Goal: Task Accomplishment & Management: Manage account settings

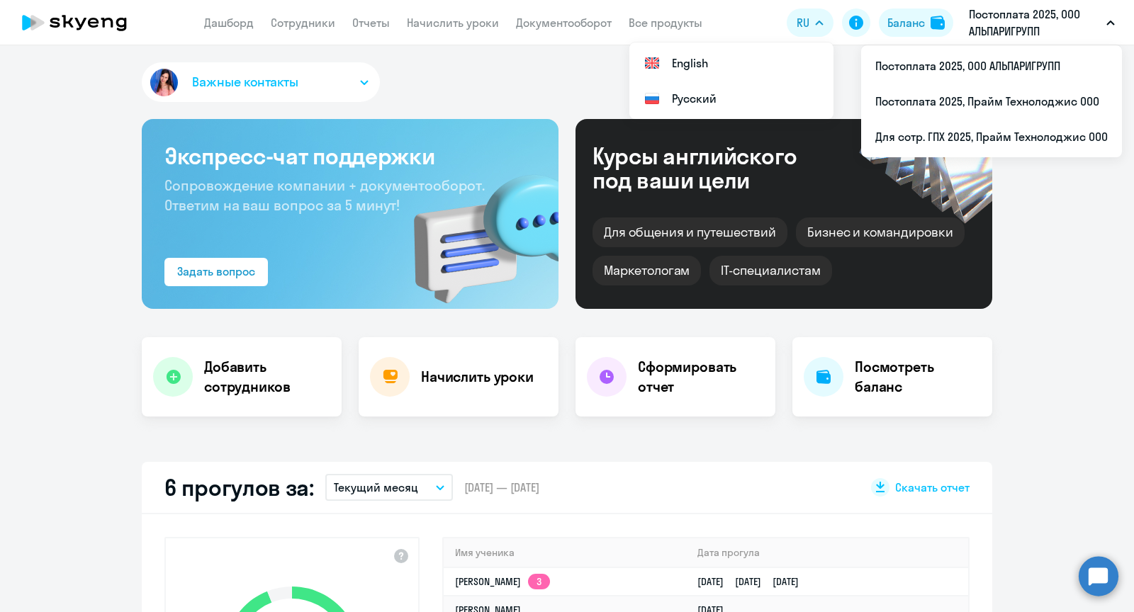
select select "30"
click at [307, 24] on link "Сотрудники" at bounding box center [303, 23] width 64 height 14
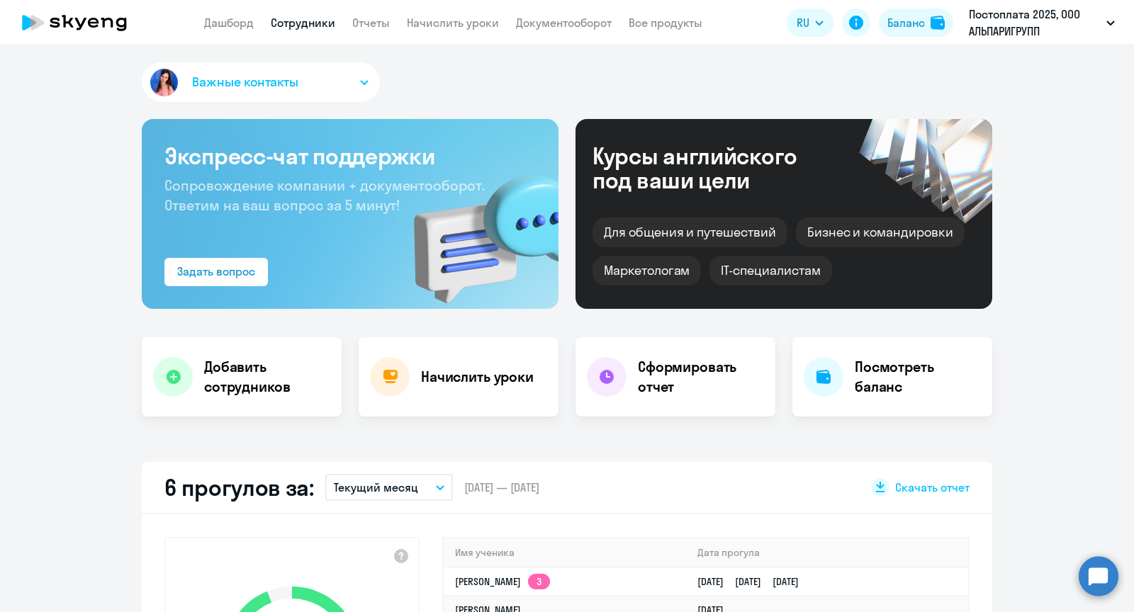
select select "30"
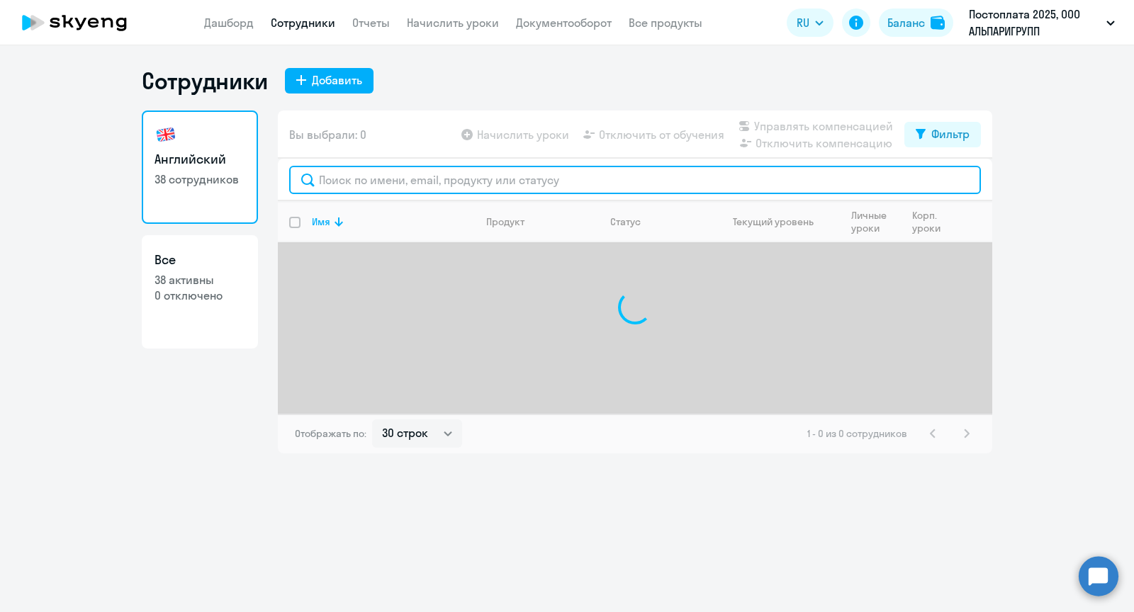
click at [360, 181] on input "text" at bounding box center [635, 180] width 692 height 28
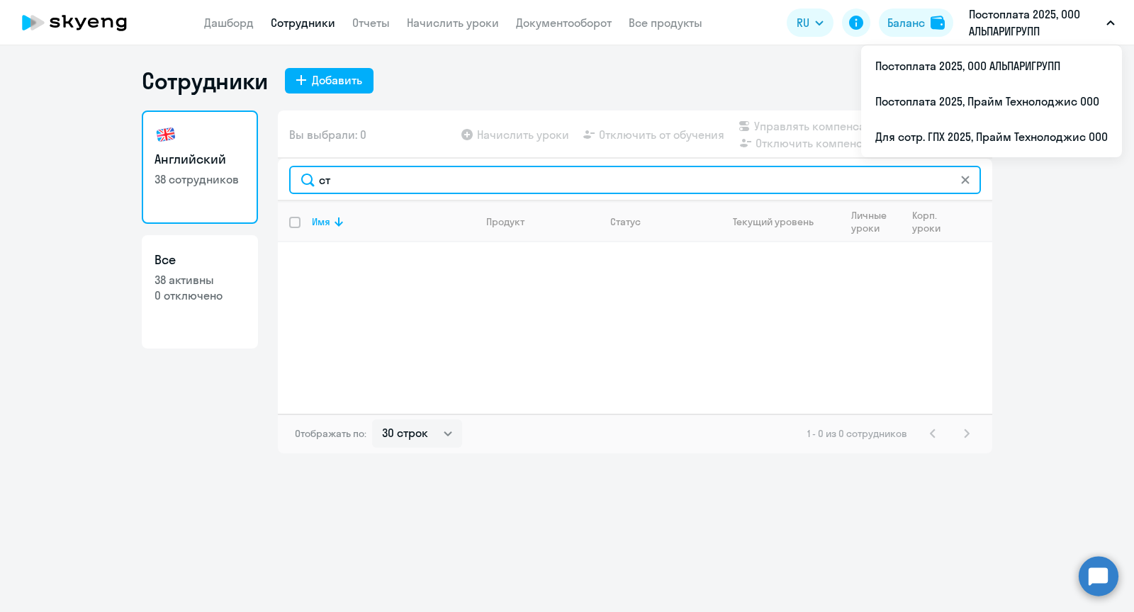
type input "с"
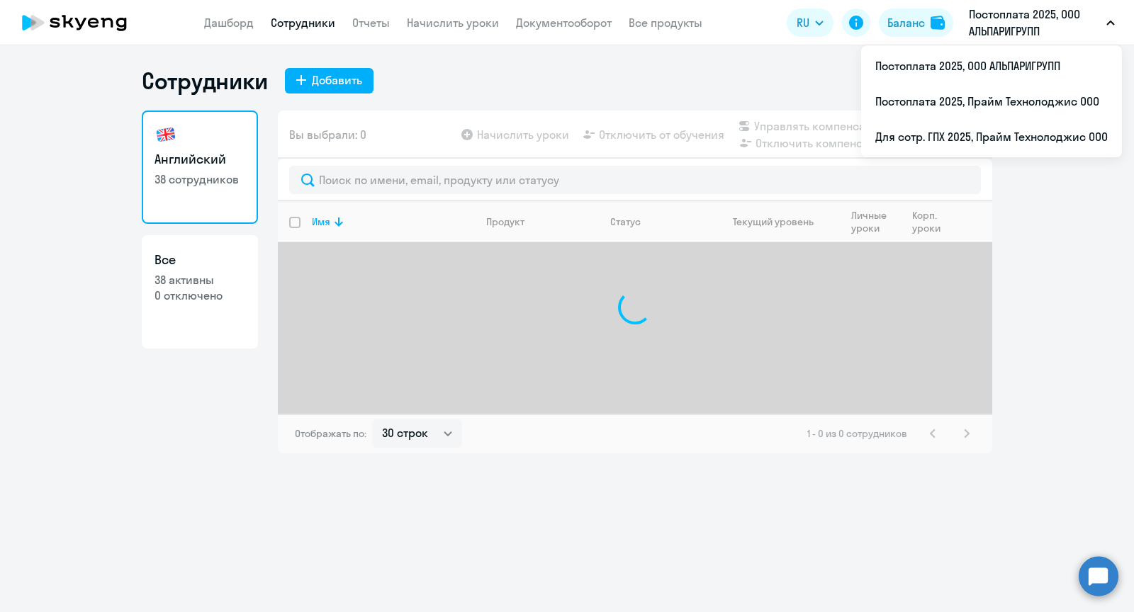
click at [199, 283] on p "38 активны" at bounding box center [199, 280] width 91 height 16
select select "30"
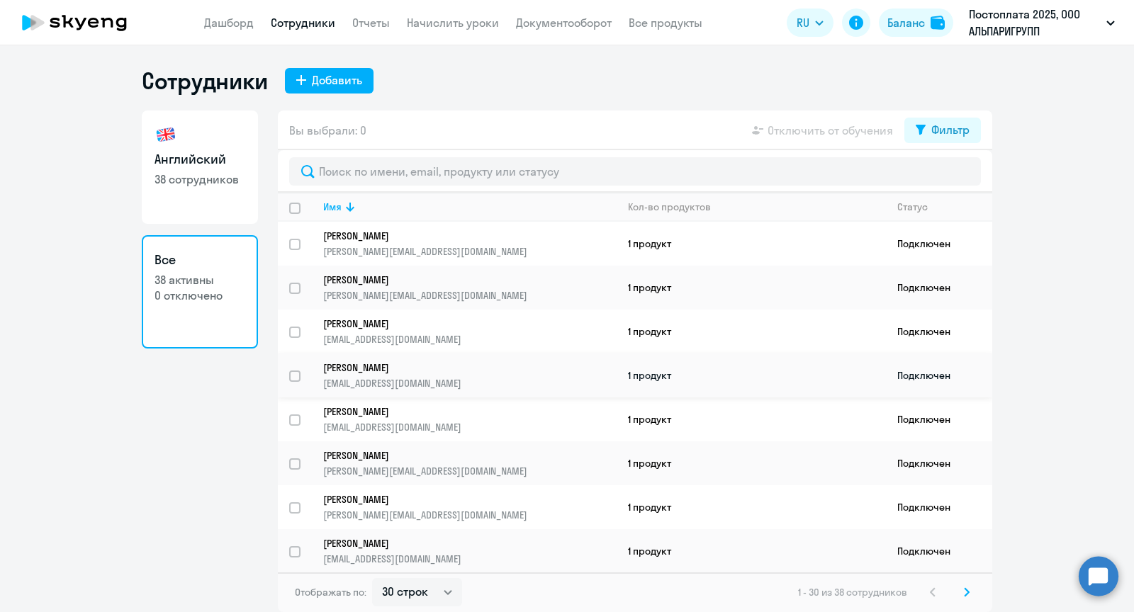
scroll to position [203, 0]
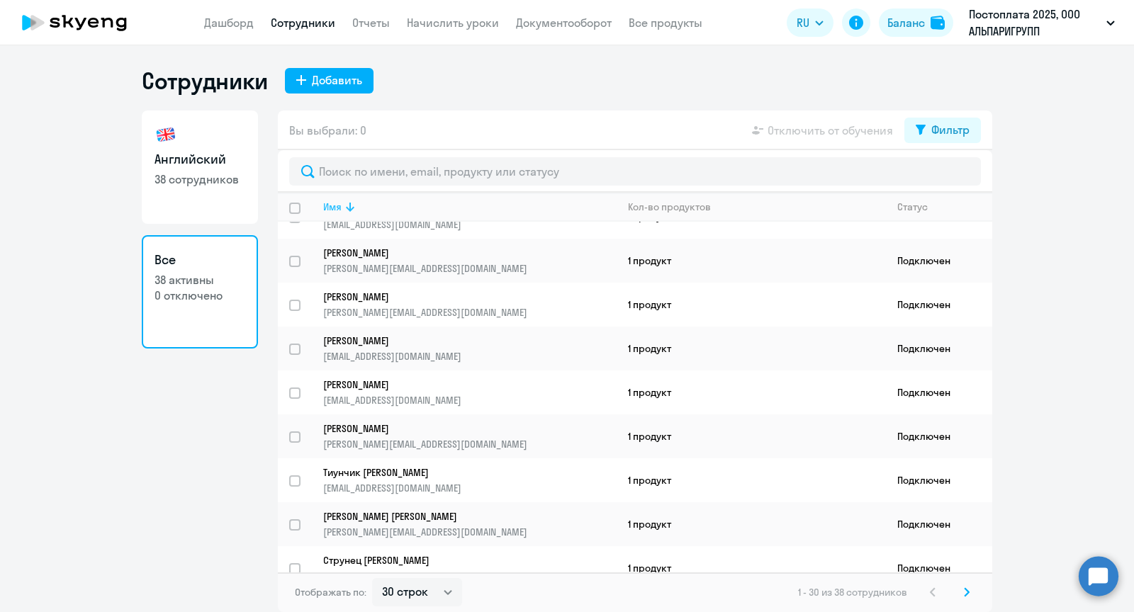
click at [334, 213] on div "Имя" at bounding box center [332, 207] width 18 height 13
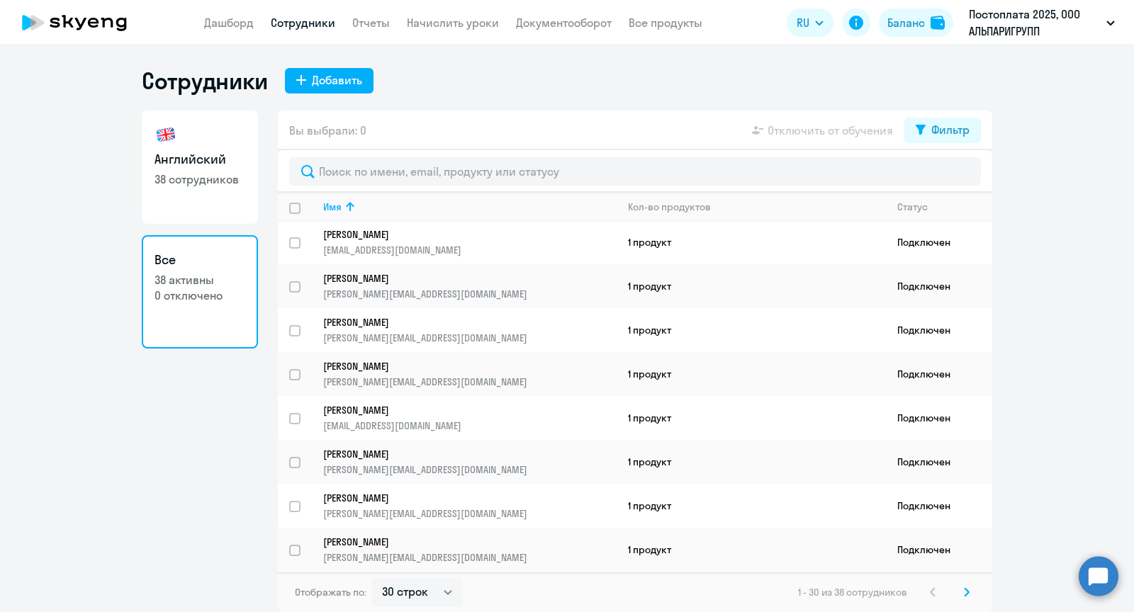
scroll to position [581, 0]
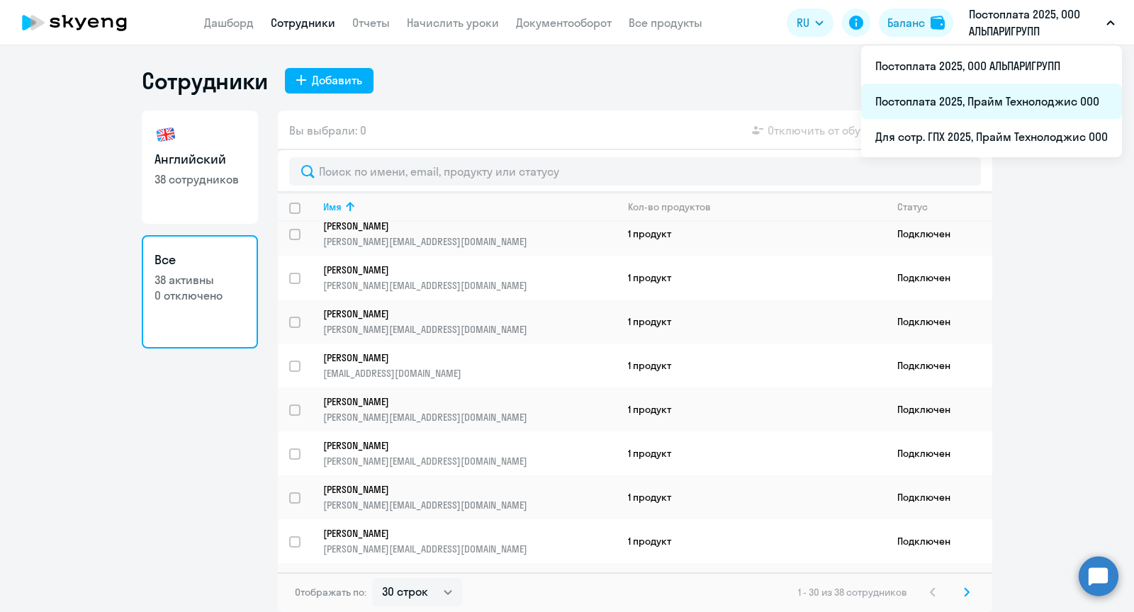
click at [985, 92] on li "Постоплата 2025, Прайм Технолоджис ООО" at bounding box center [991, 101] width 261 height 35
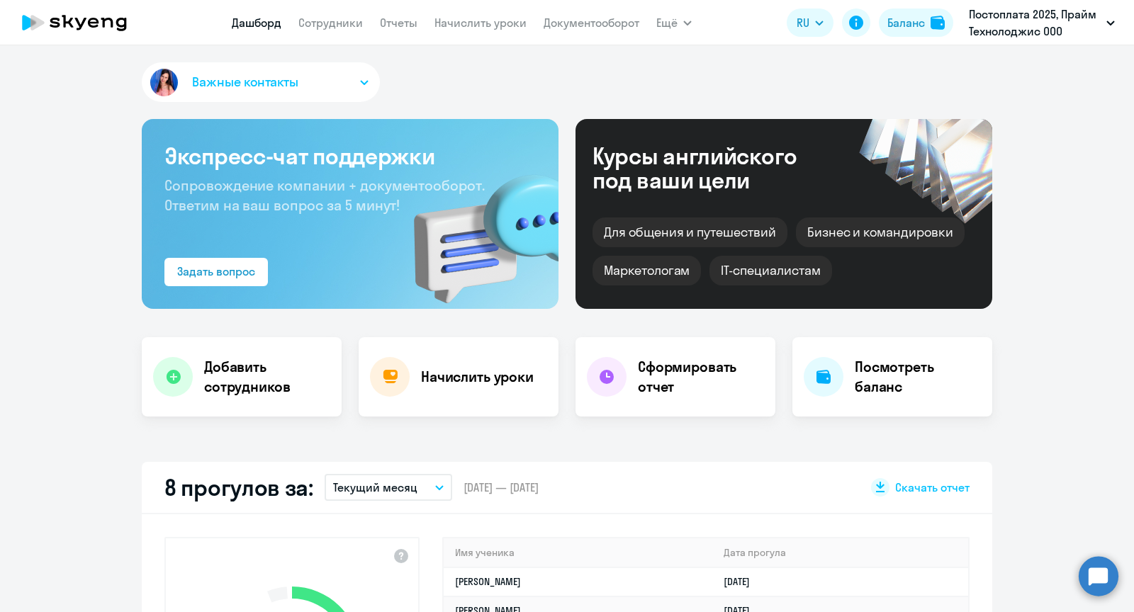
select select "30"
click at [330, 18] on link "Сотрудники" at bounding box center [330, 23] width 64 height 14
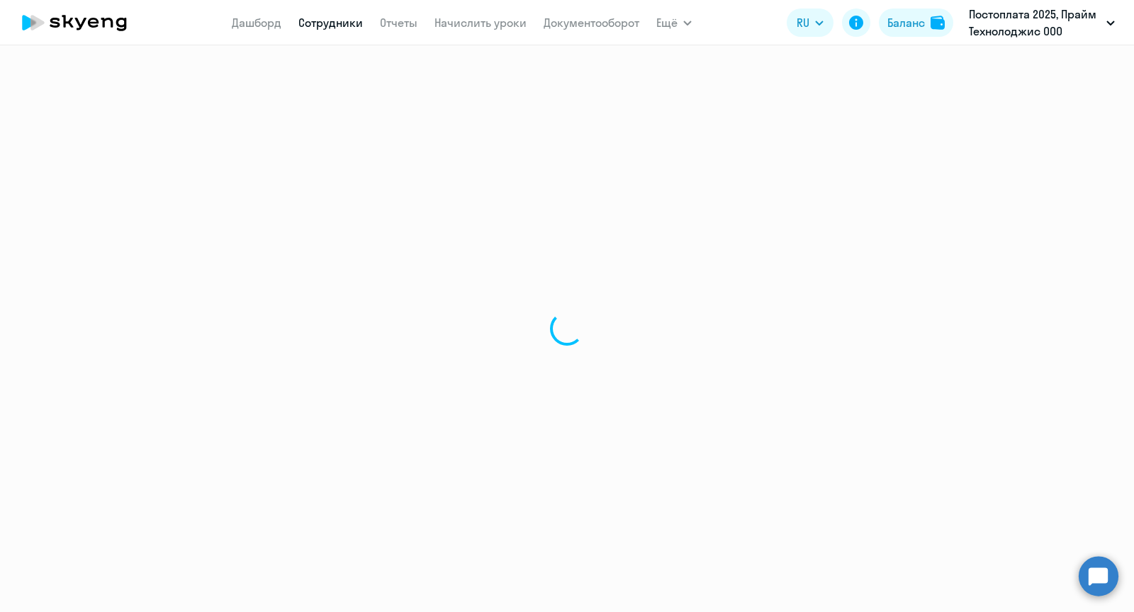
select select "30"
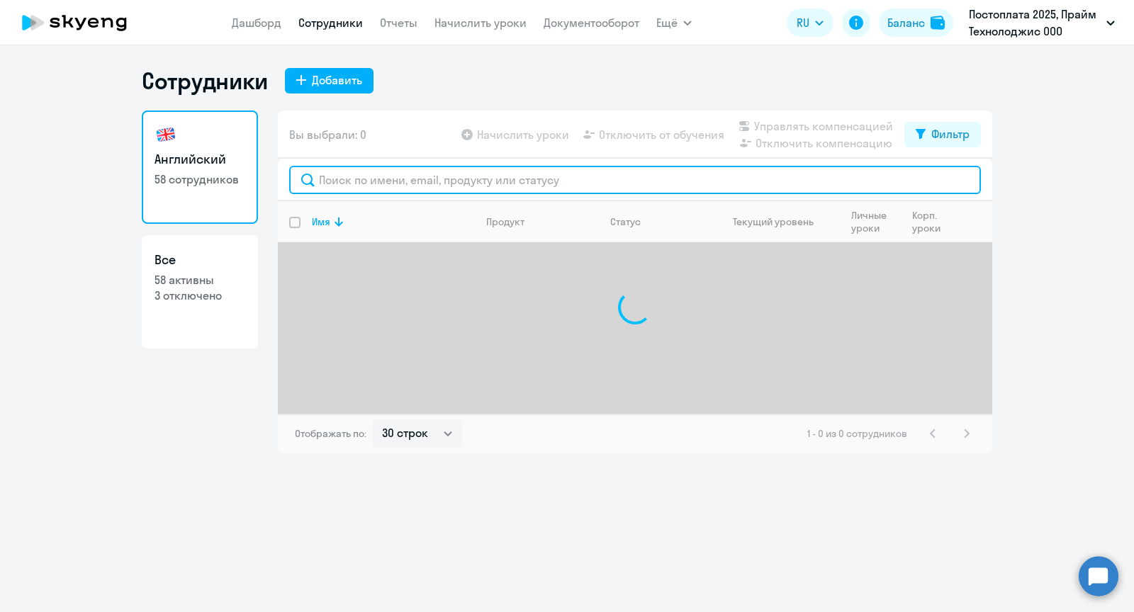
click at [393, 184] on input "text" at bounding box center [635, 180] width 692 height 28
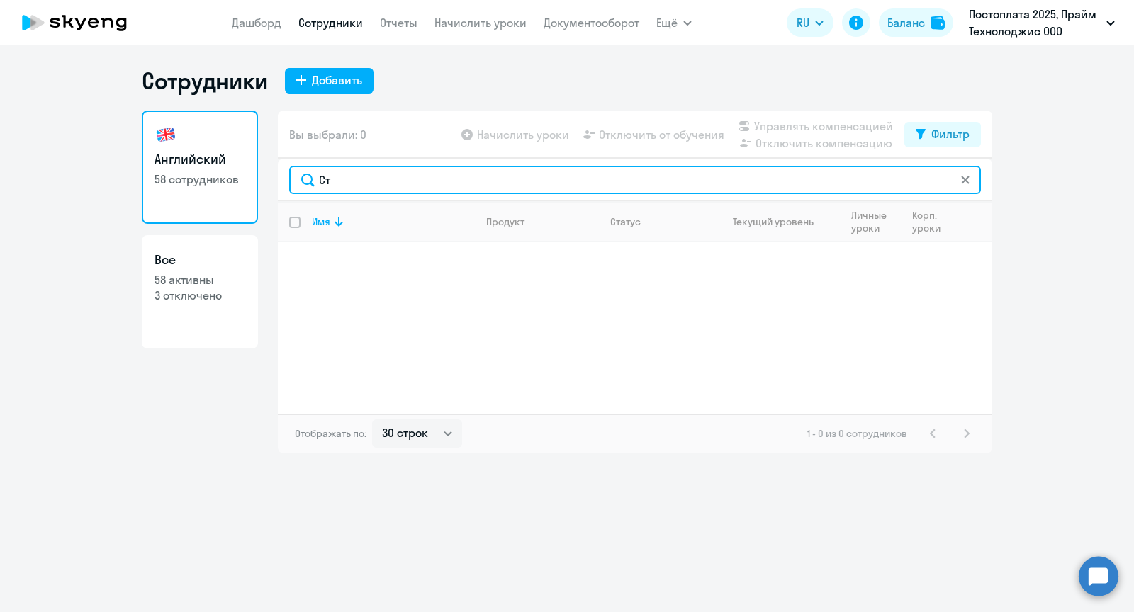
type input "С"
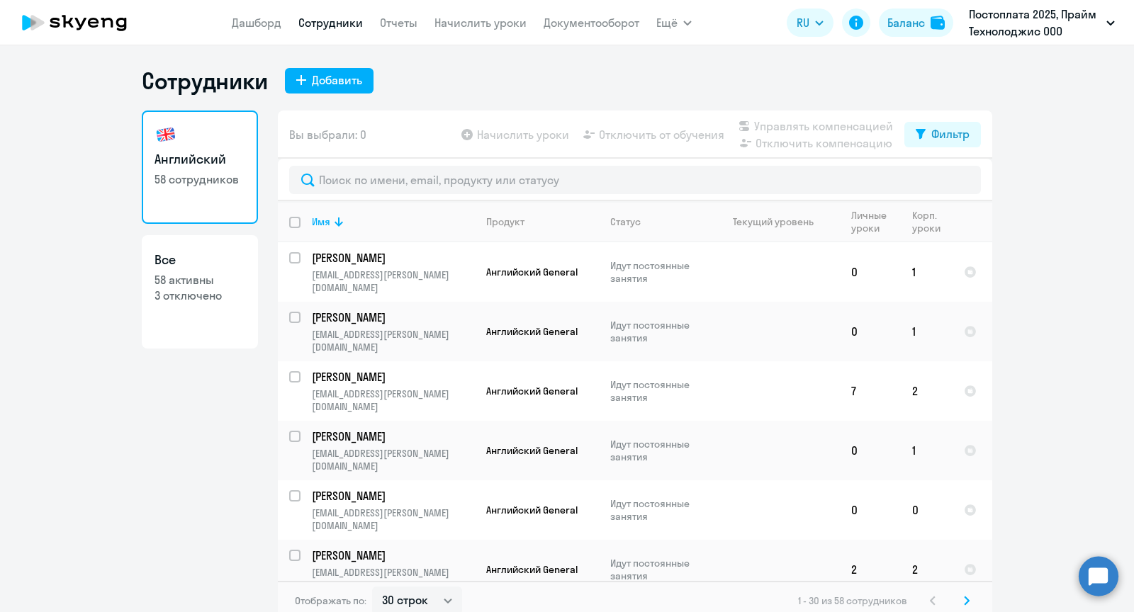
click at [1020, 150] on ng-component "Сотрудники Добавить Английский 58 сотрудников Все 58 активны 3 отключено Вы выб…" at bounding box center [567, 344] width 1134 height 554
click at [283, 26] on nav "[PERSON_NAME] Отчеты Начислить уроки Документооборот" at bounding box center [435, 23] width 407 height 28
click at [256, 24] on link "Дашборд" at bounding box center [257, 23] width 50 height 14
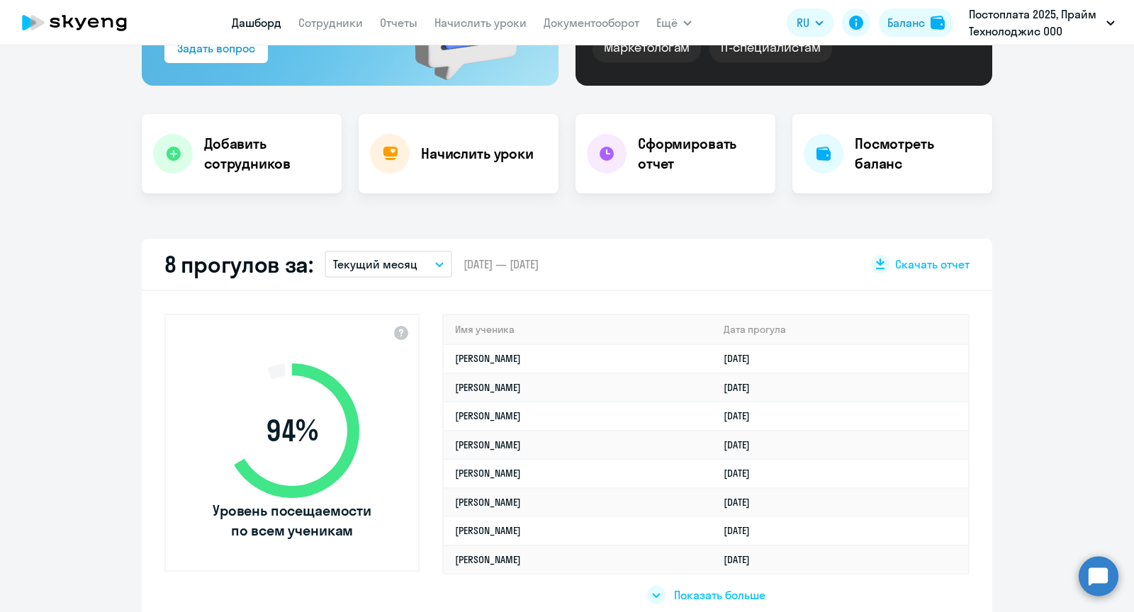
select select "30"
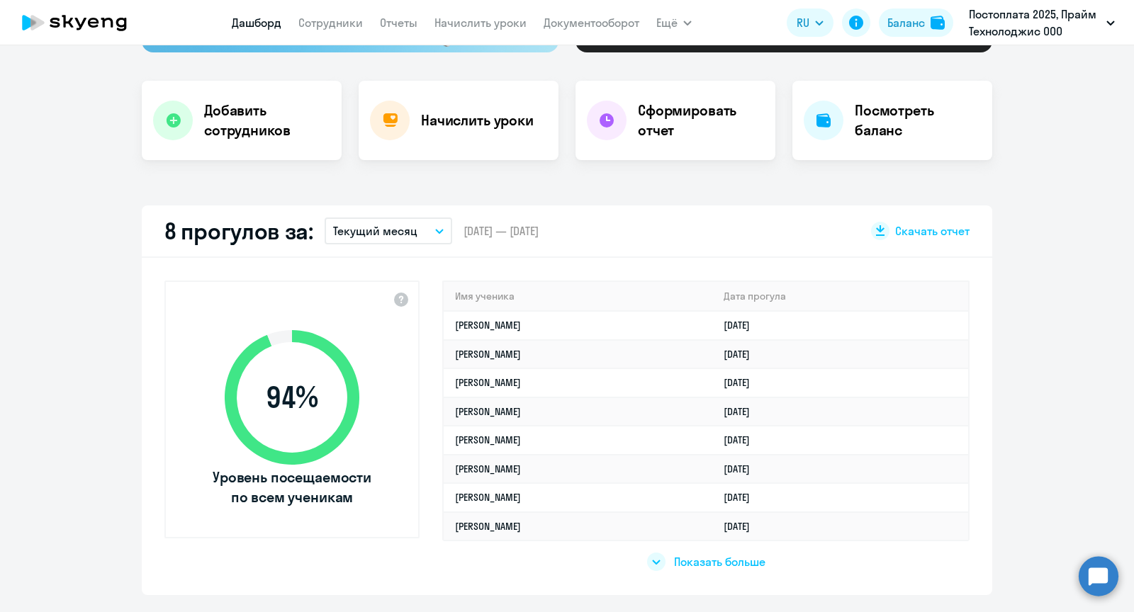
click at [391, 230] on p "Текущий месяц" at bounding box center [375, 230] width 84 height 17
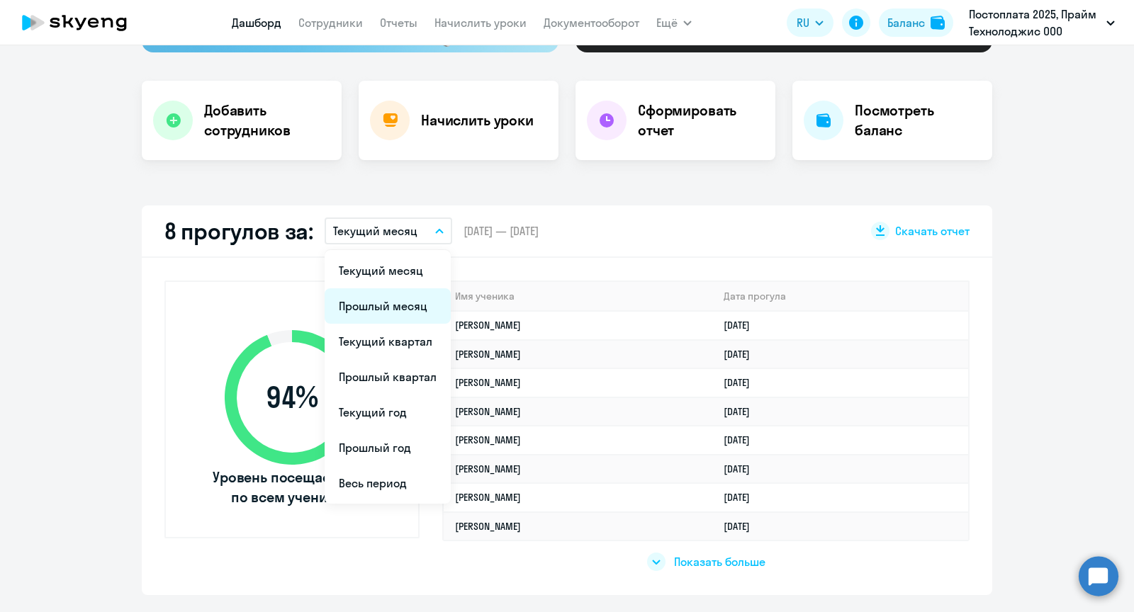
click at [382, 305] on li "Прошлый месяц" at bounding box center [388, 305] width 126 height 35
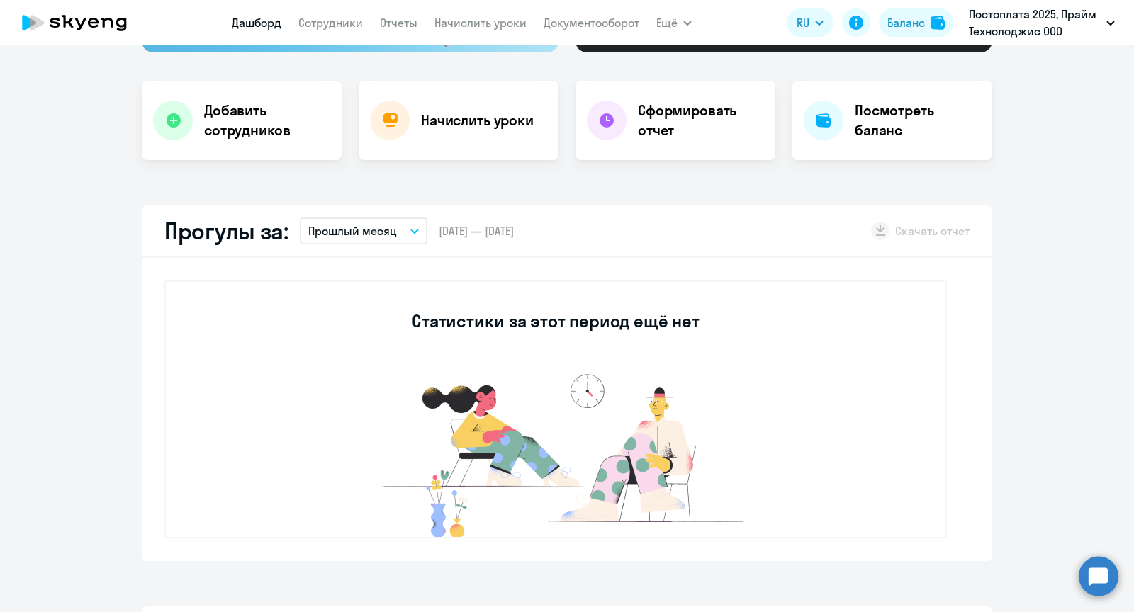
click at [351, 225] on p "Прошлый месяц" at bounding box center [352, 230] width 89 height 17
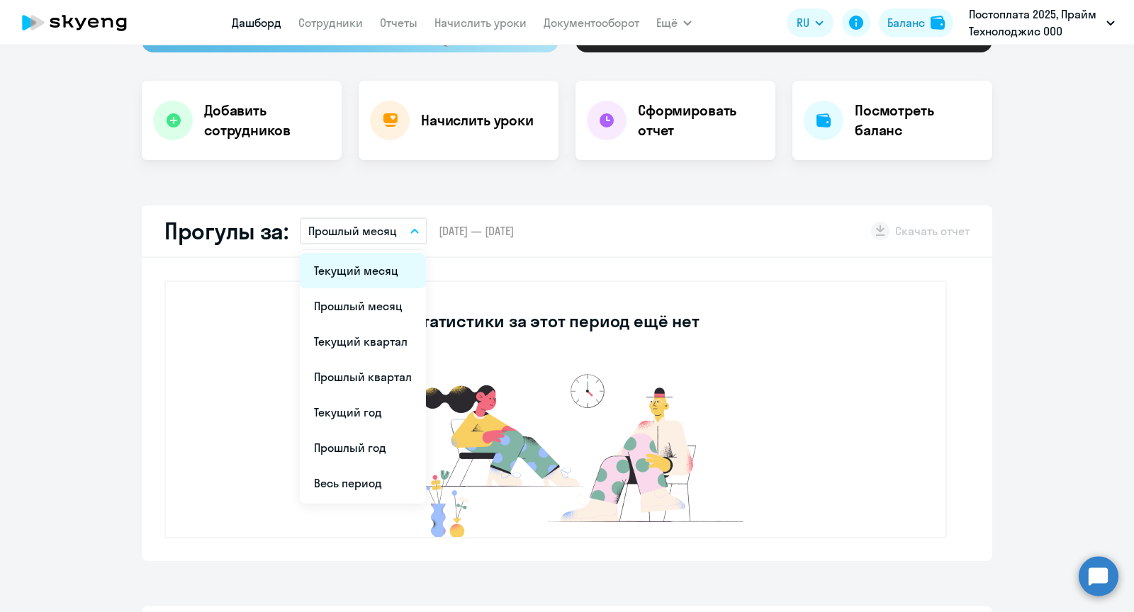
click at [366, 274] on li "Текущий месяц" at bounding box center [363, 270] width 126 height 35
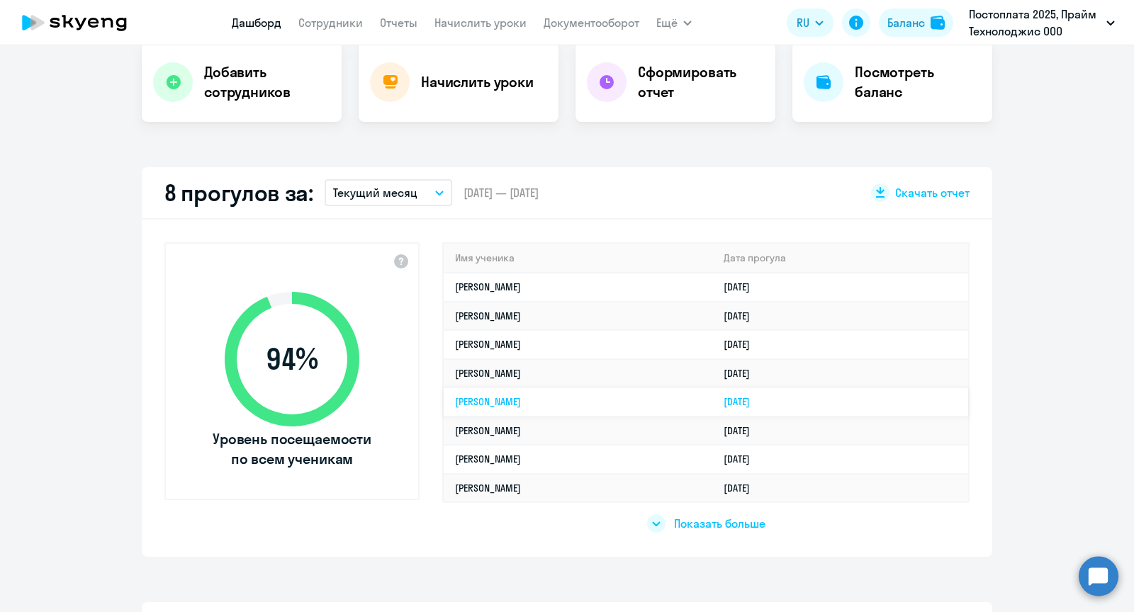
scroll to position [310, 0]
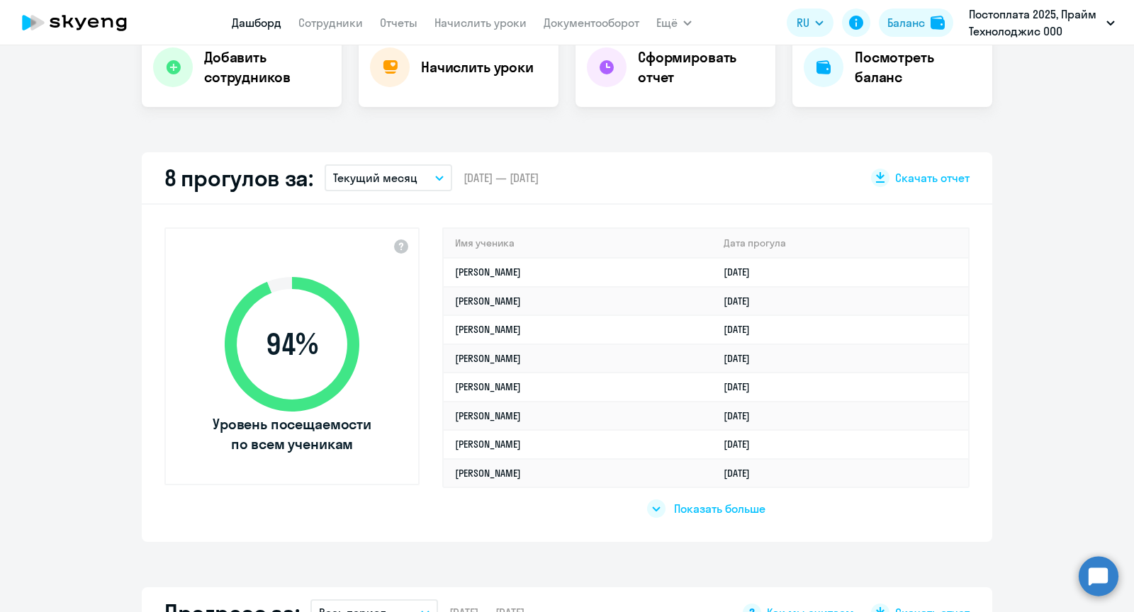
click at [665, 510] on div "Показать больше" at bounding box center [706, 509] width 118 height 18
click at [703, 514] on span "Показать меньше" at bounding box center [719, 509] width 94 height 16
click at [707, 501] on span "Показать больше" at bounding box center [719, 509] width 91 height 16
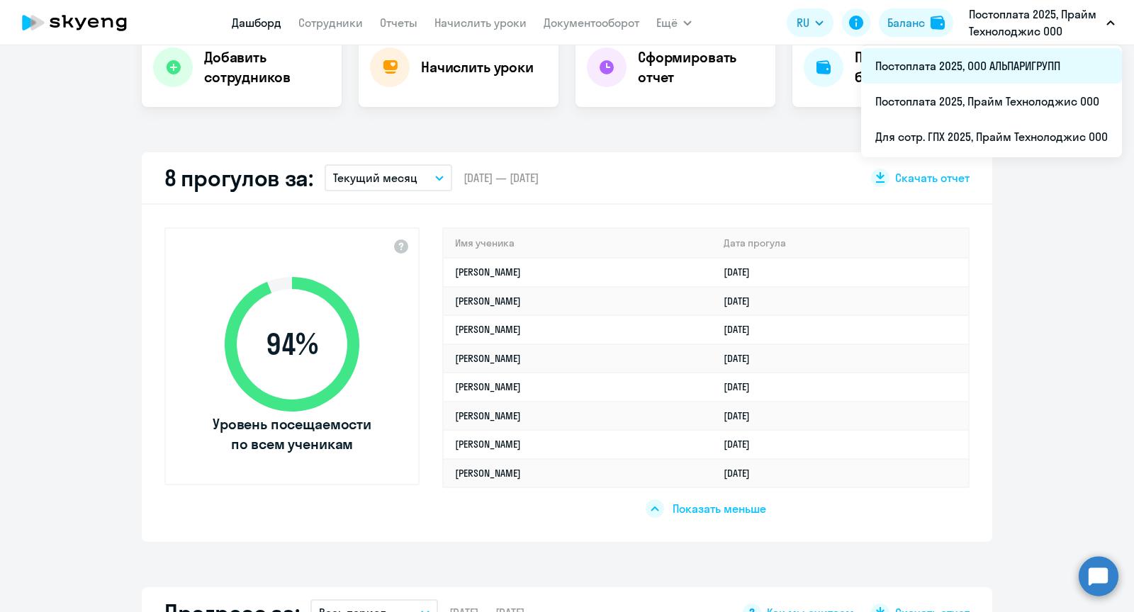
click at [978, 70] on li "Постоплата 2025, ООО АЛЬПАРИГРУПП" at bounding box center [991, 65] width 261 height 35
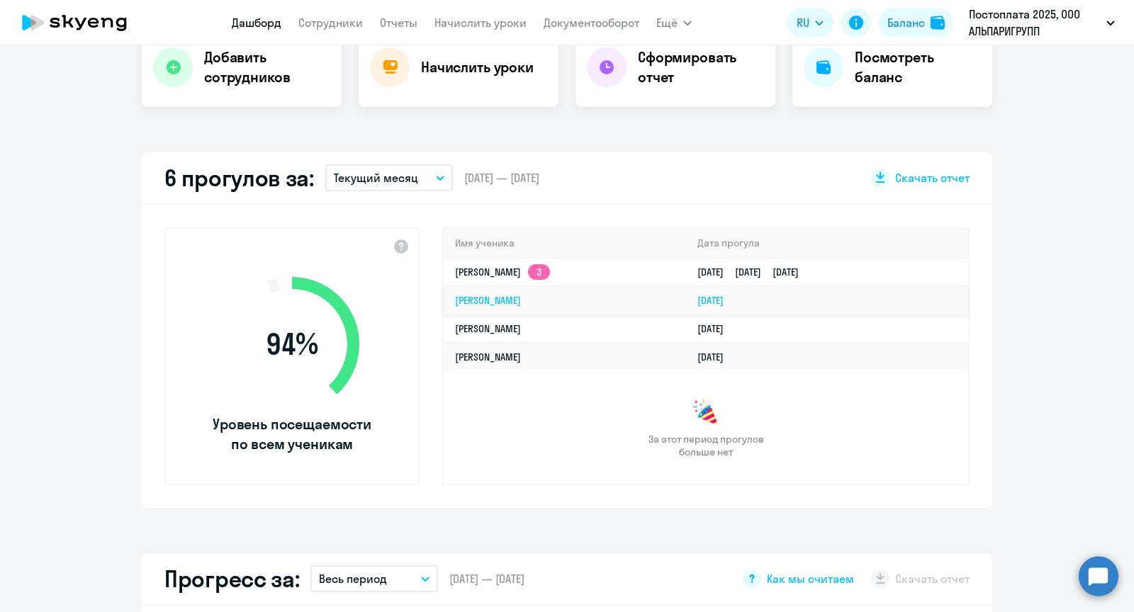
select select "30"
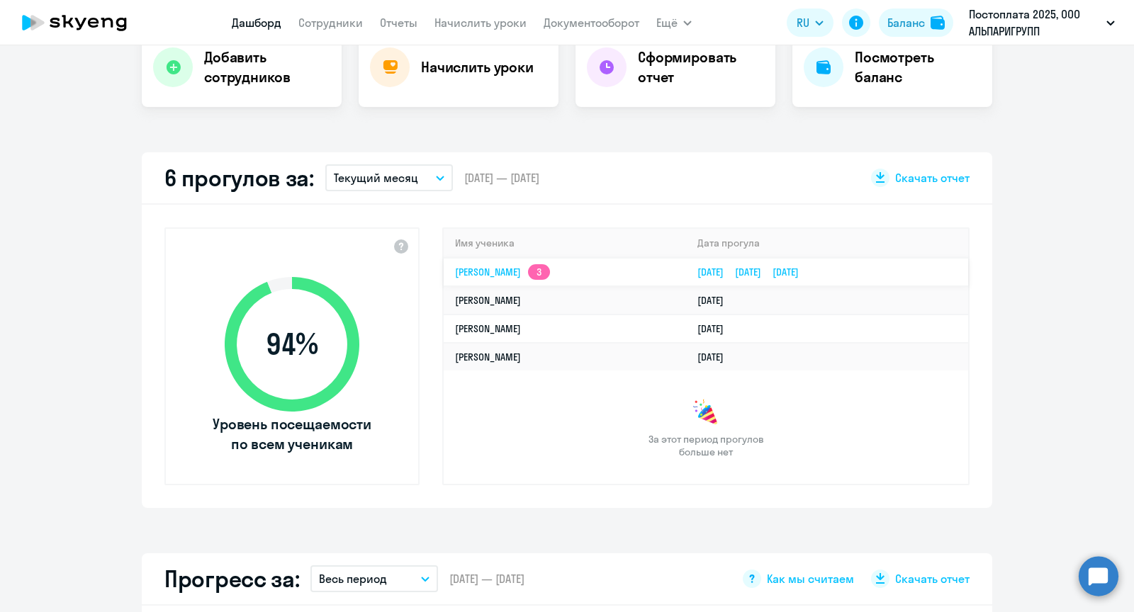
click at [550, 267] on link "[PERSON_NAME] 3" at bounding box center [502, 272] width 95 height 13
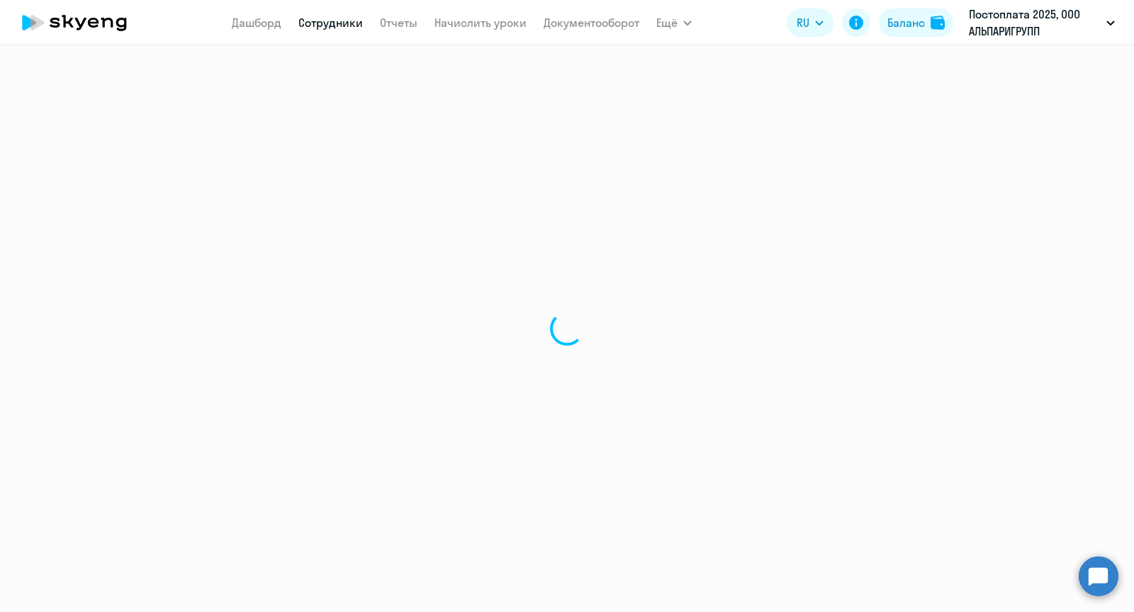
select select "english"
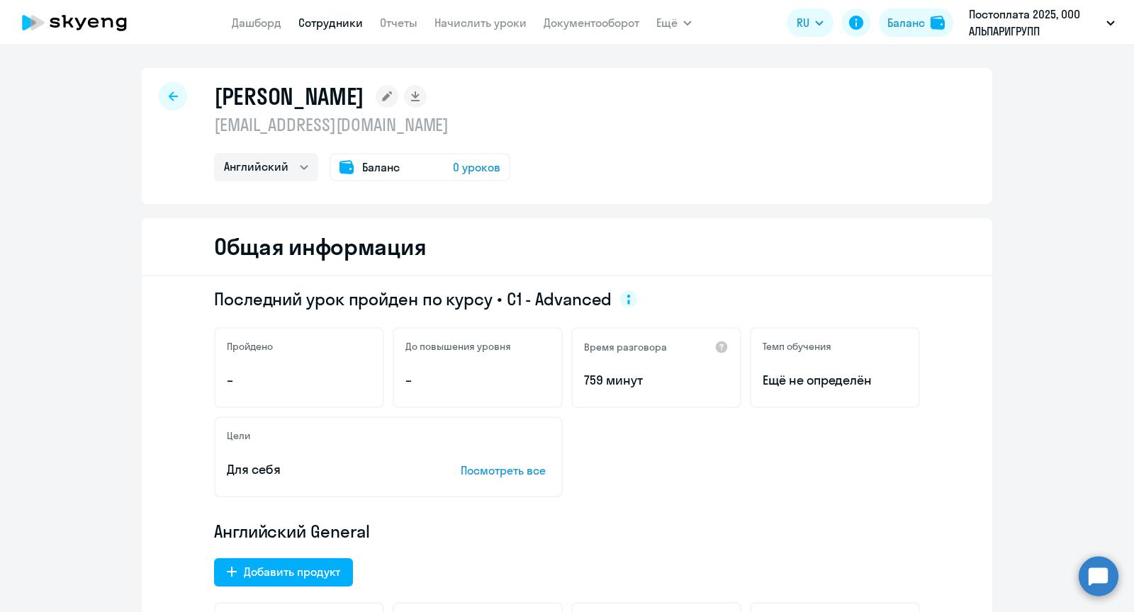
click at [339, 28] on link "Сотрудники" at bounding box center [330, 23] width 64 height 14
select select "30"
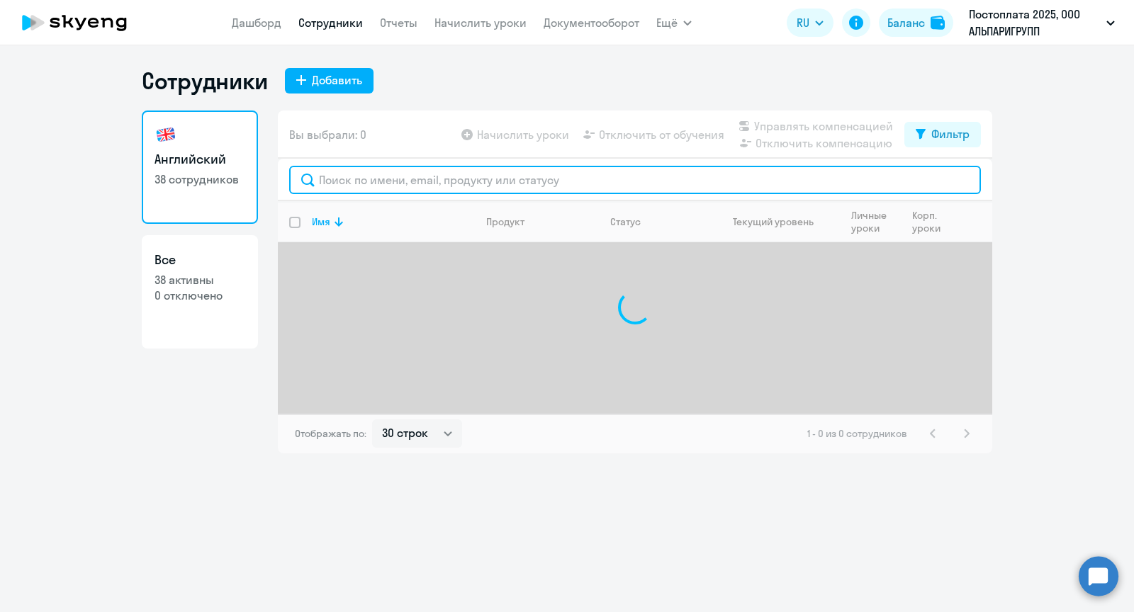
click at [368, 189] on input "text" at bounding box center [635, 180] width 692 height 28
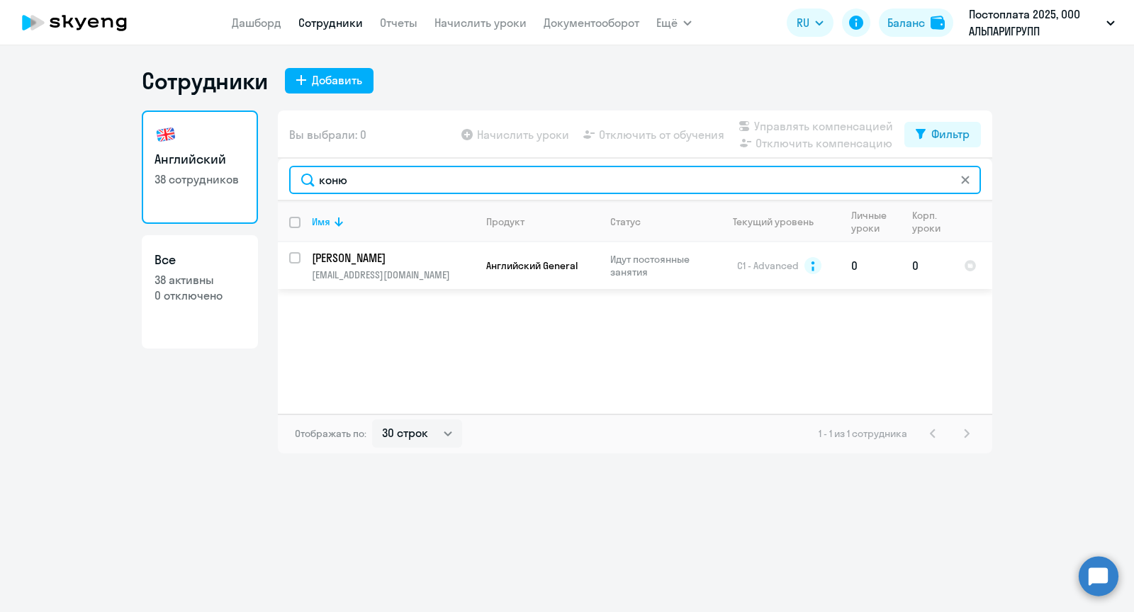
type input "коню"
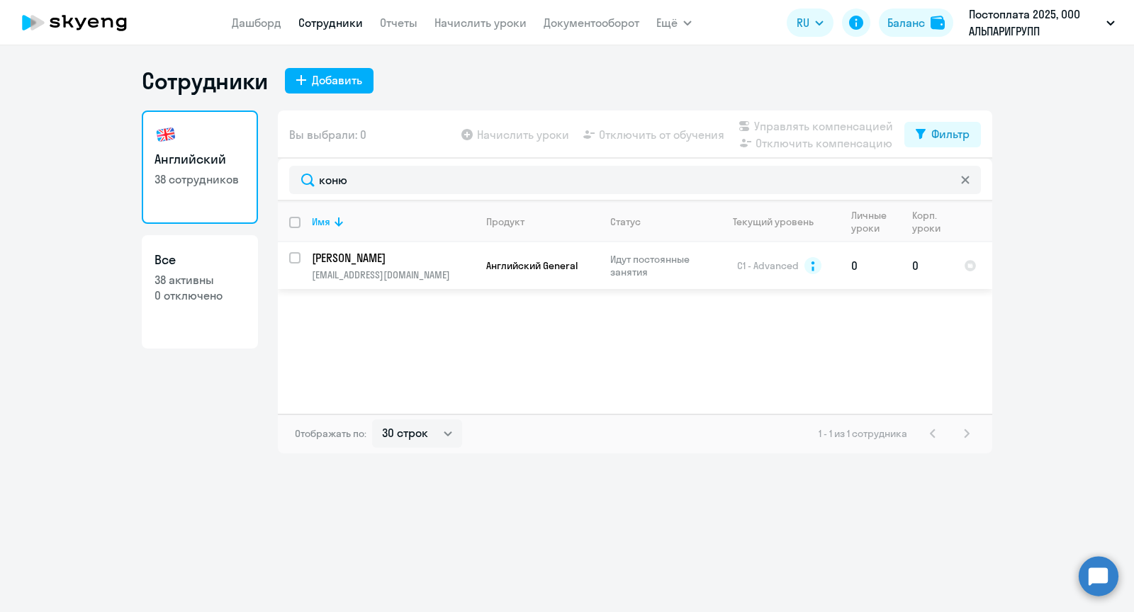
click at [295, 252] on input "select row 6985413" at bounding box center [303, 266] width 28 height 28
checkbox input "true"
click at [666, 131] on span "Отключить от обучения" at bounding box center [661, 134] width 125 height 17
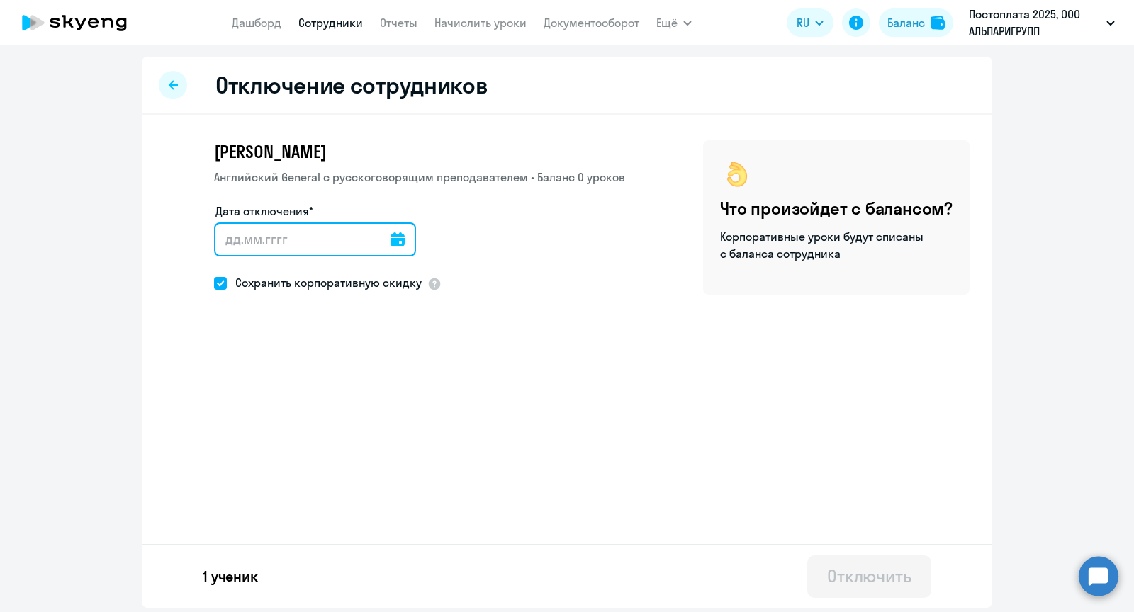
click at [275, 237] on input "Дата отключения*" at bounding box center [315, 239] width 202 height 34
click at [390, 242] on icon at bounding box center [397, 239] width 14 height 14
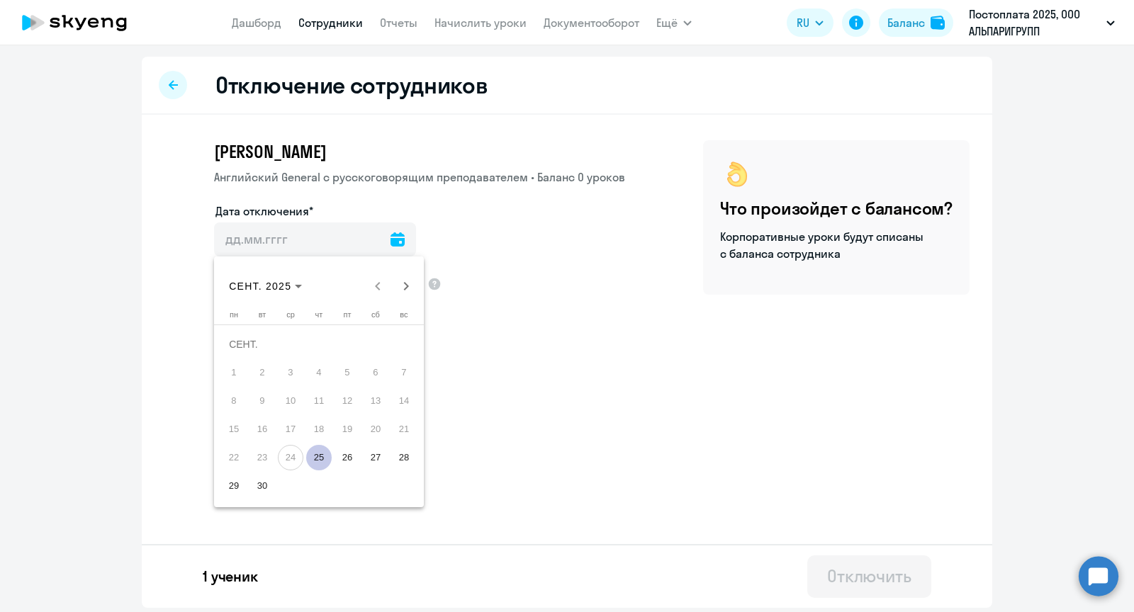
click at [317, 458] on span "25" at bounding box center [319, 458] width 26 height 26
type input "[DATE]"
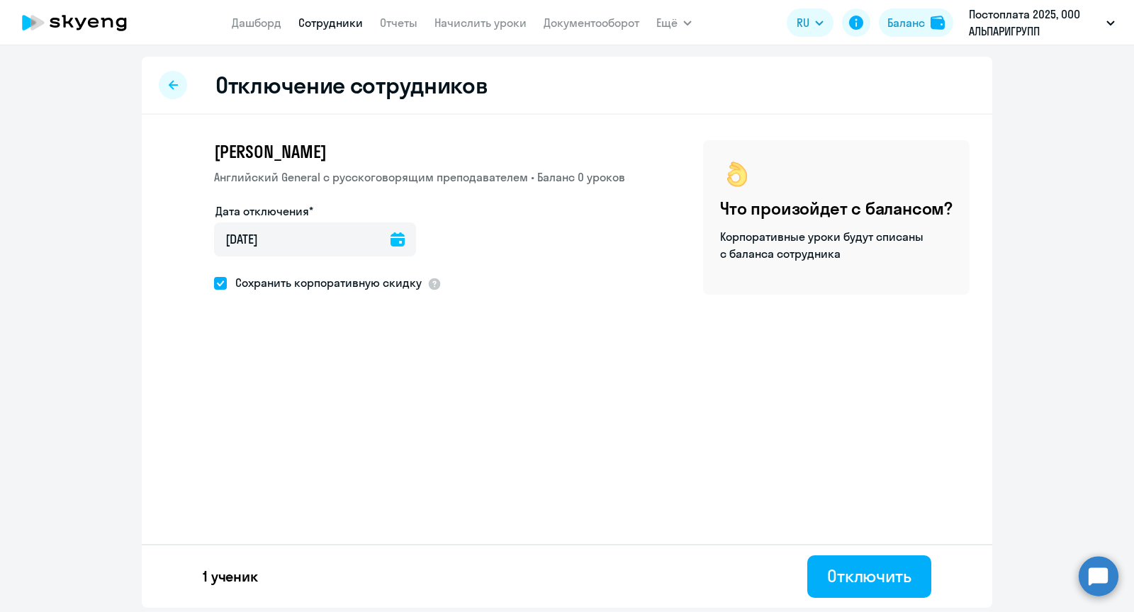
click at [218, 280] on span at bounding box center [220, 283] width 13 height 13
click at [214, 283] on input "Сохранить корпоративную скидку" at bounding box center [213, 283] width 1 height 1
checkbox input "false"
click at [170, 85] on icon at bounding box center [173, 84] width 9 height 9
select select "30"
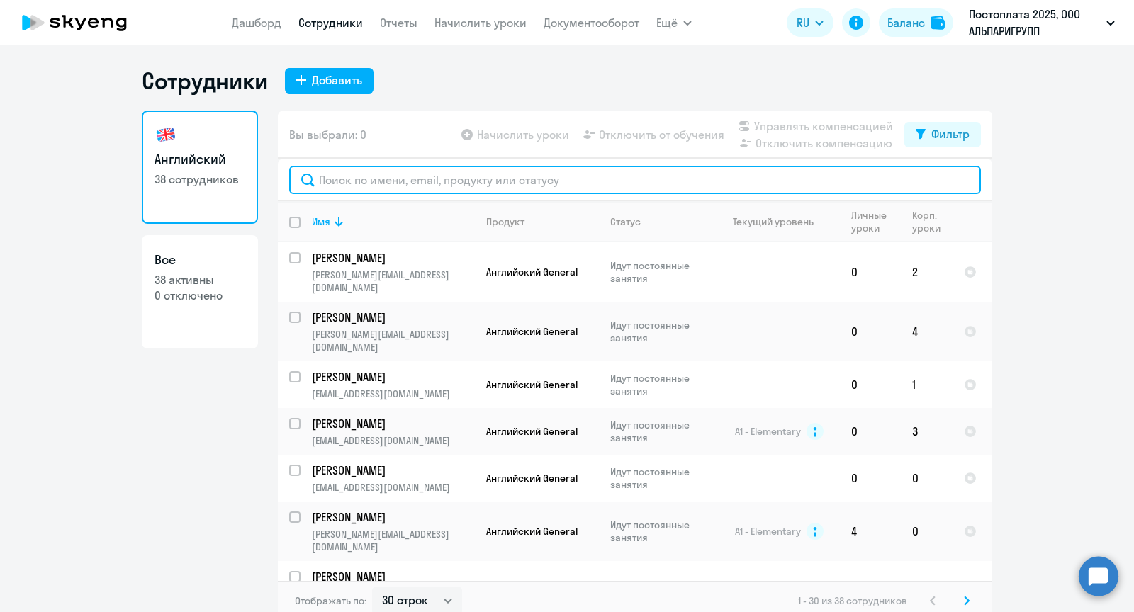
click at [456, 190] on input "text" at bounding box center [635, 180] width 692 height 28
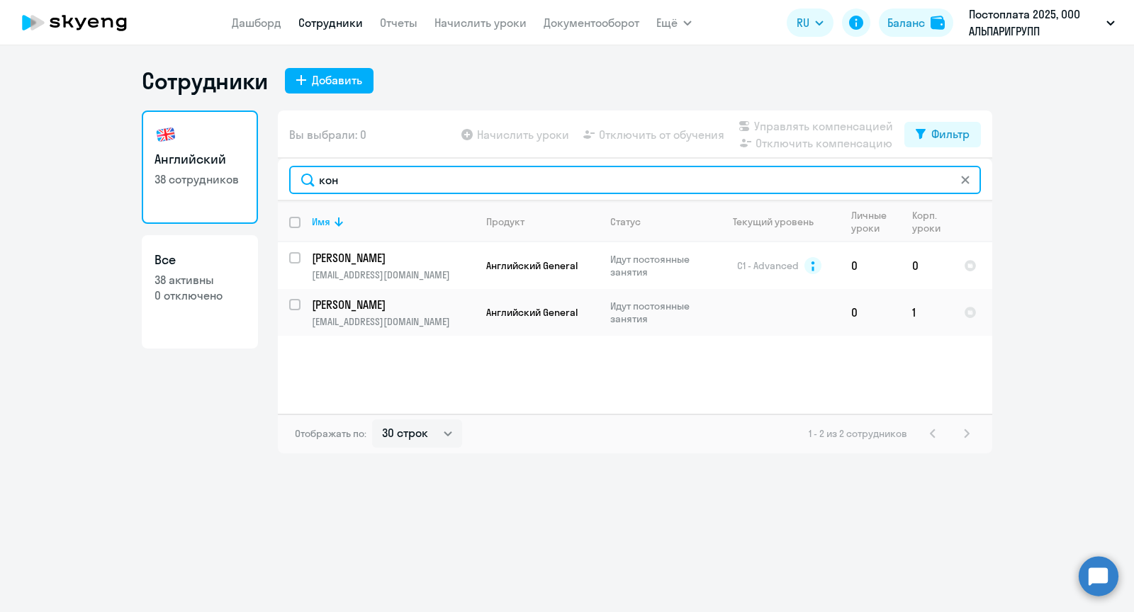
type input "кон"
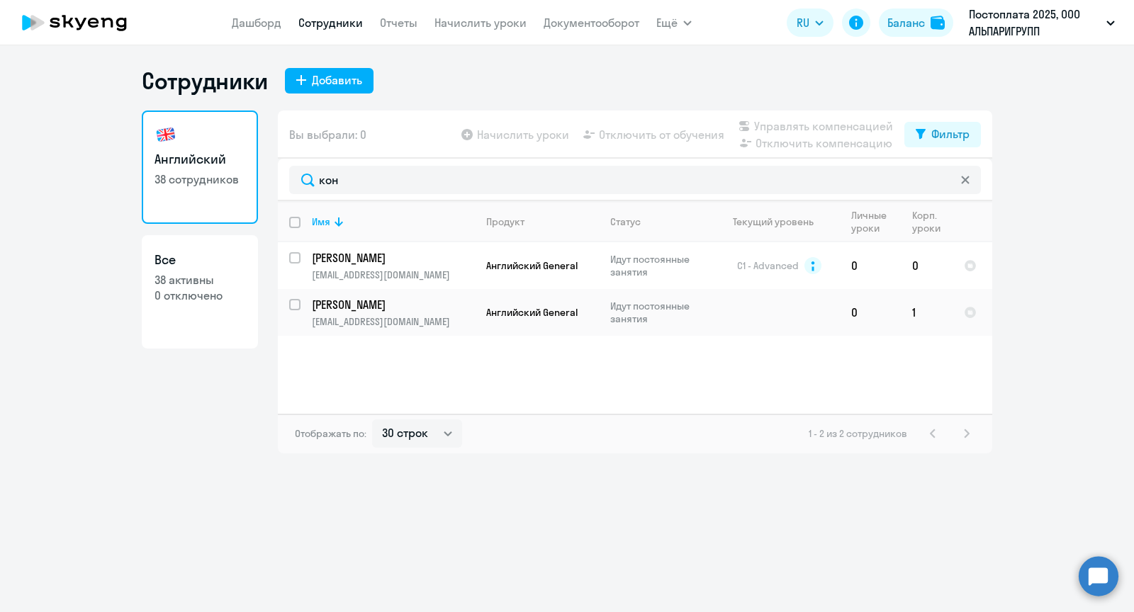
click at [536, 366] on div "Имя Продукт Статус Текущий уровень Личные уроки Корп. уроки [PERSON_NAME] [PERS…" at bounding box center [635, 307] width 714 height 213
click at [313, 20] on link "Сотрудники" at bounding box center [330, 23] width 64 height 14
click at [350, 21] on link "Сотрудники" at bounding box center [330, 23] width 64 height 14
click at [271, 26] on link "Дашборд" at bounding box center [257, 23] width 50 height 14
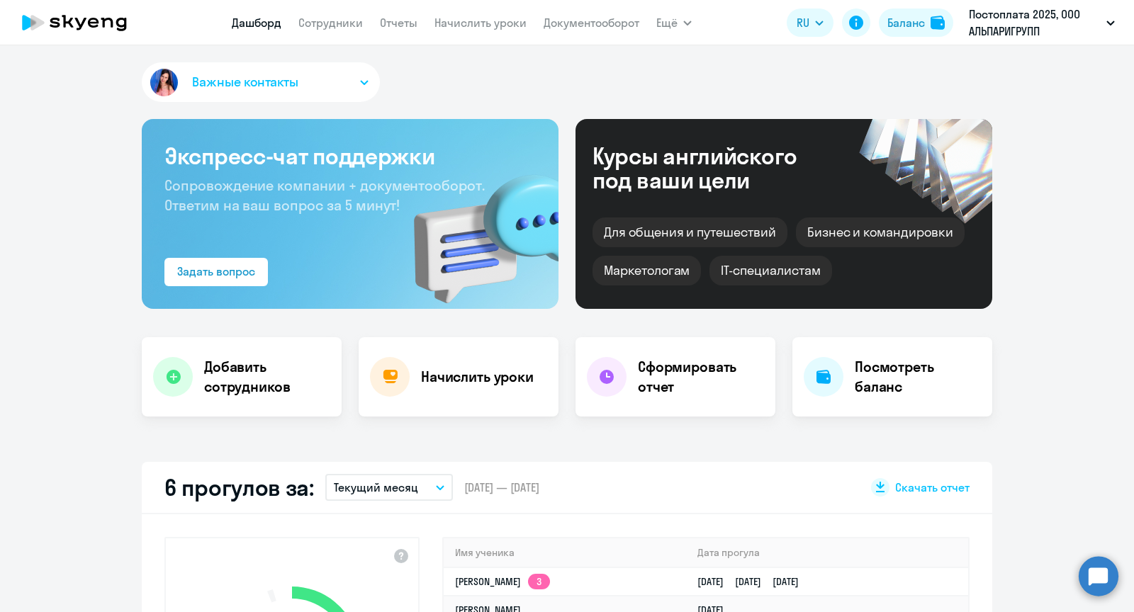
select select "30"
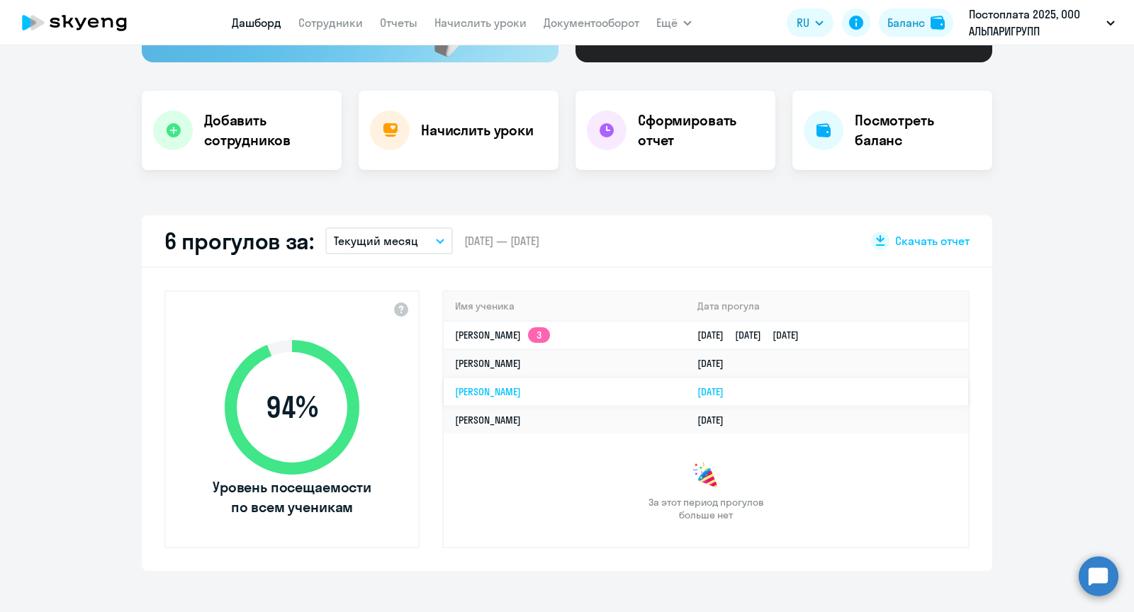
scroll to position [249, 0]
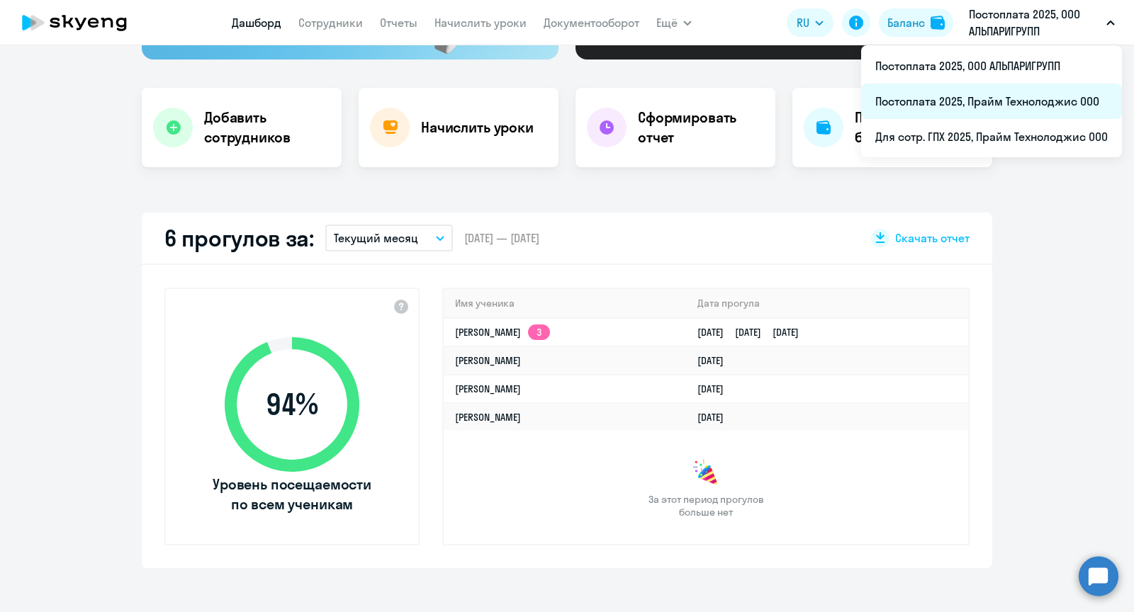
click at [981, 105] on li "Постоплата 2025, Прайм Технолоджис ООО" at bounding box center [991, 101] width 261 height 35
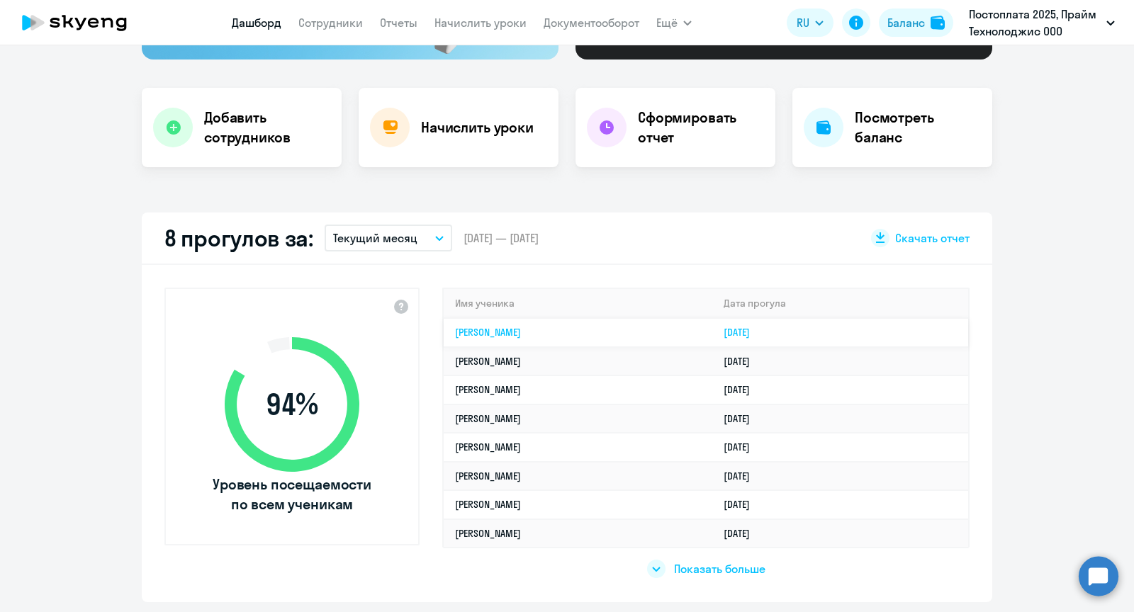
select select "30"
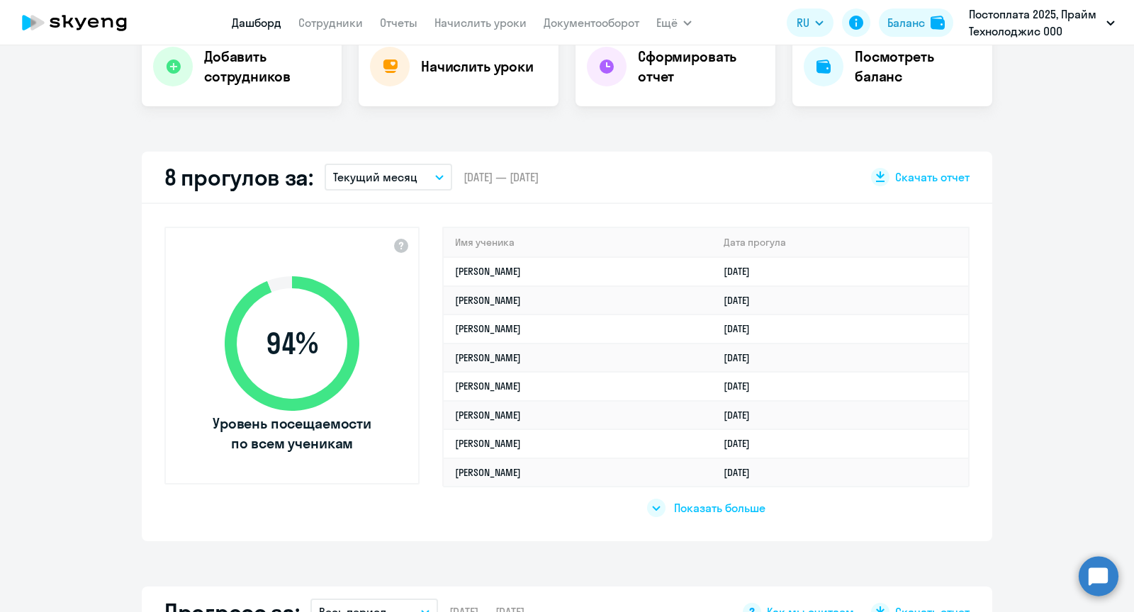
scroll to position [456, 0]
